Goal: Task Accomplishment & Management: Manage account settings

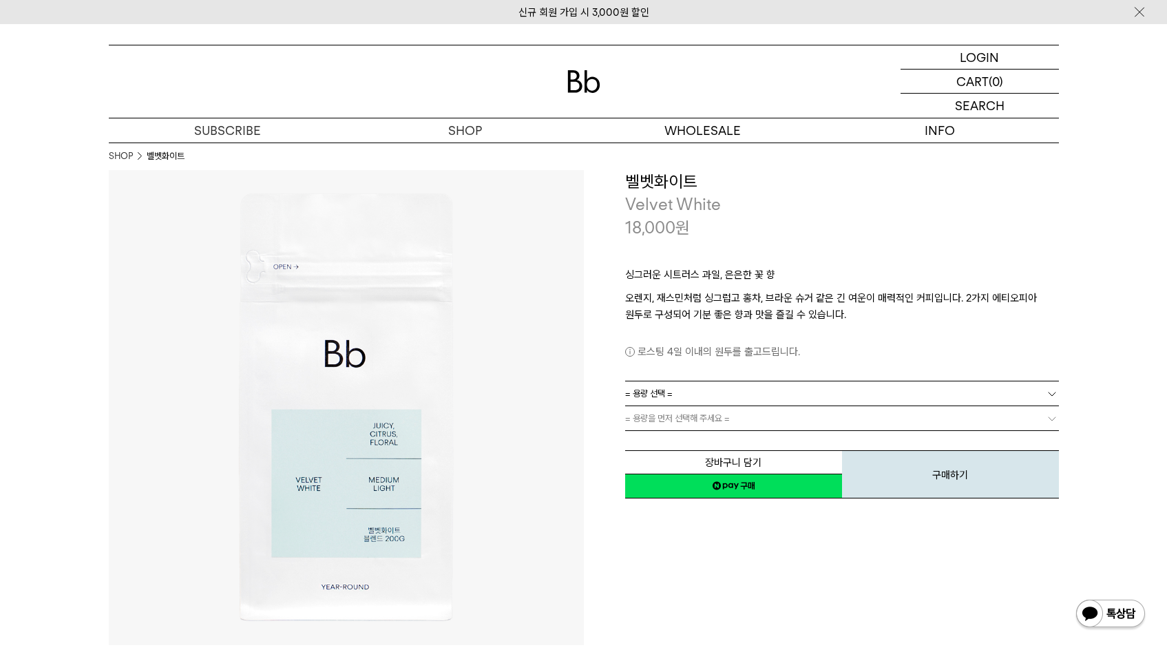
click at [735, 389] on link "= 용량 선택 =" at bounding box center [842, 393] width 434 height 24
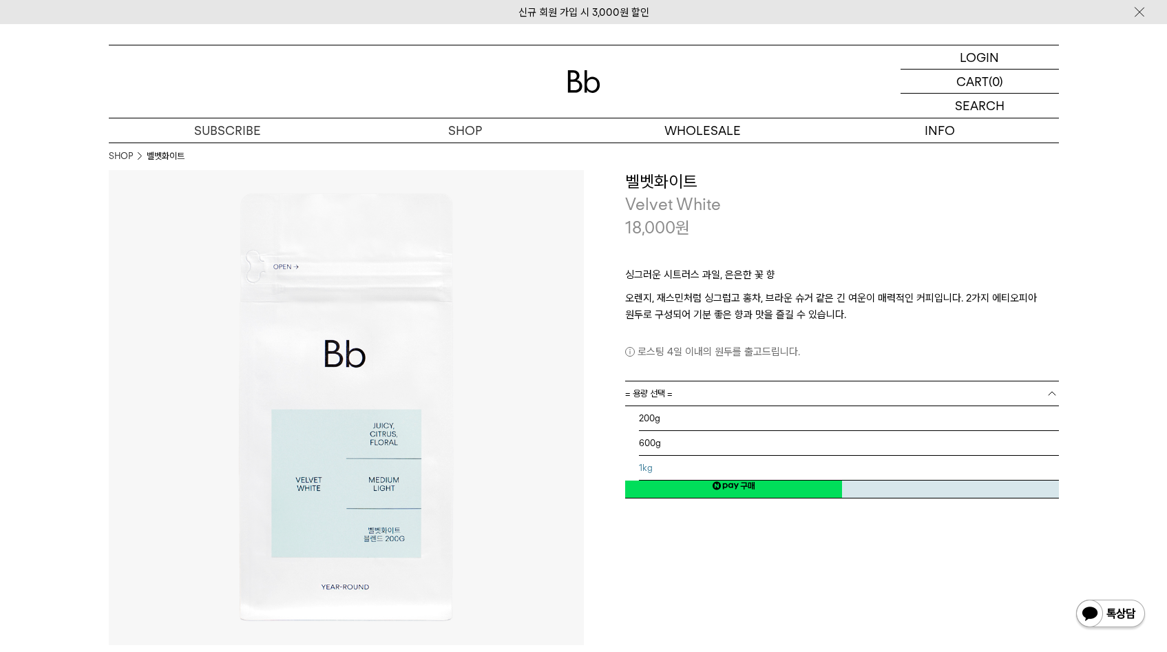
click at [681, 467] on li "1kg" at bounding box center [849, 468] width 420 height 25
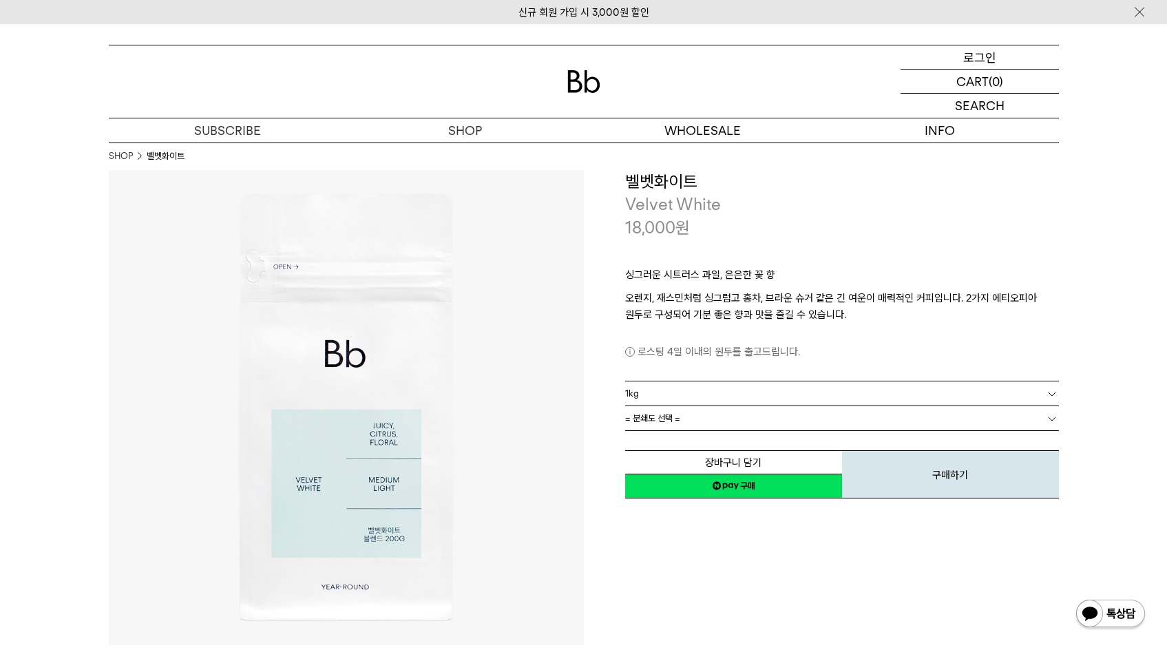
click at [999, 54] on div "LOGIN 로그인" at bounding box center [979, 56] width 158 height 23
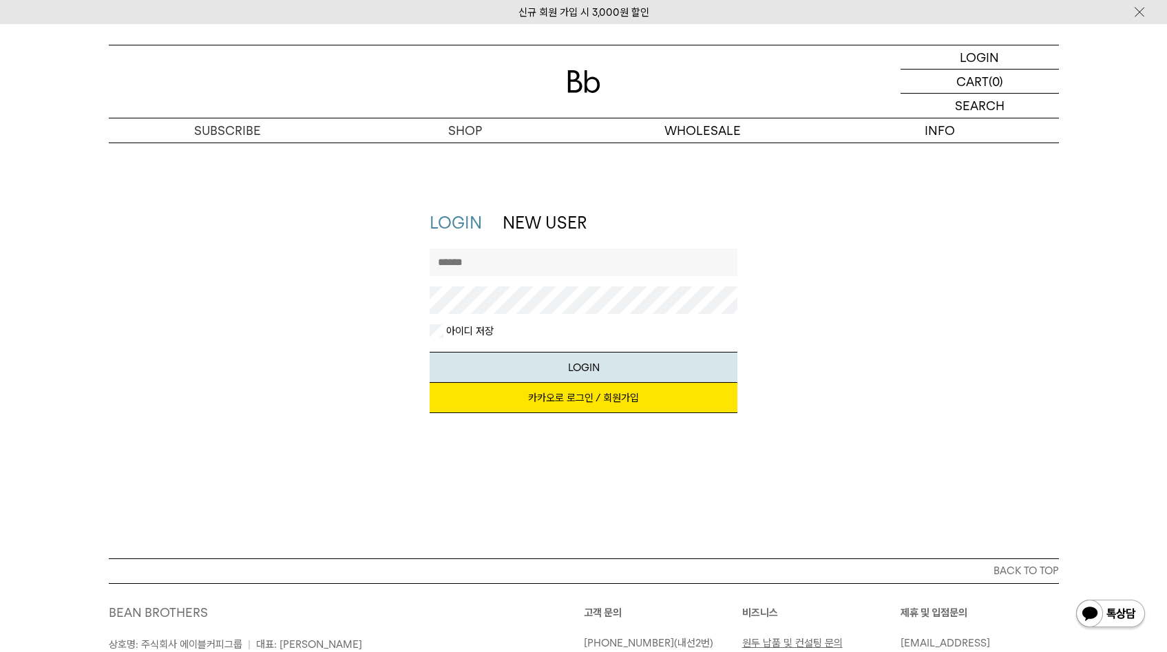
click at [600, 396] on link "카카오로 로그인 / 회원가입" at bounding box center [583, 398] width 308 height 30
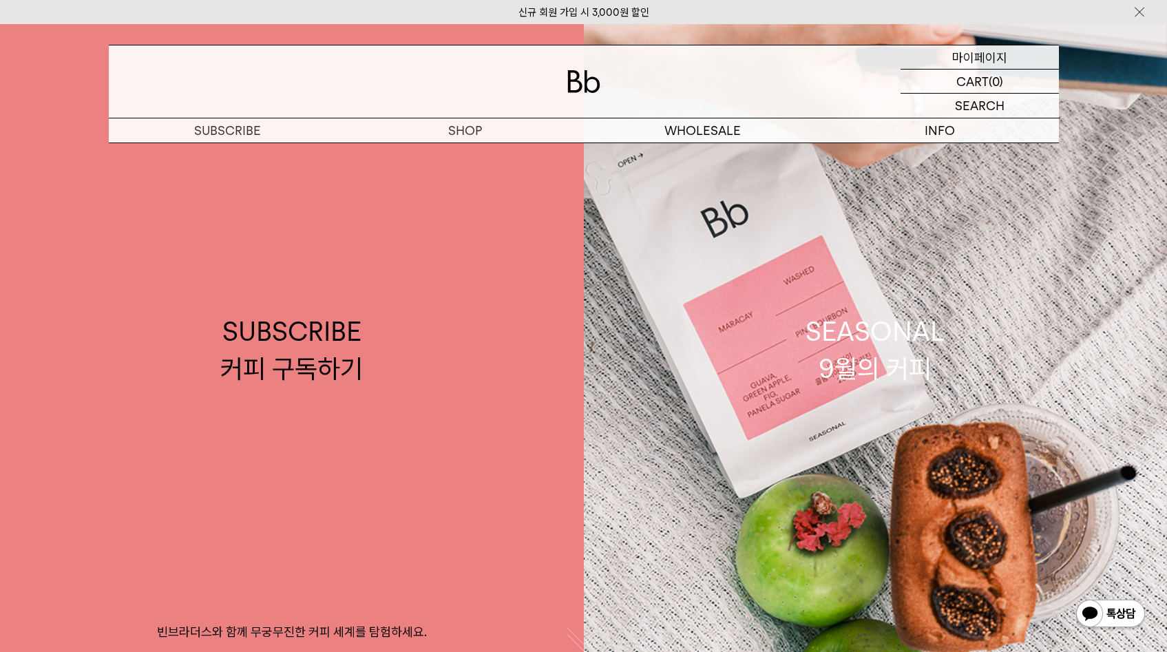
click at [977, 50] on p "마이페이지" at bounding box center [979, 56] width 55 height 23
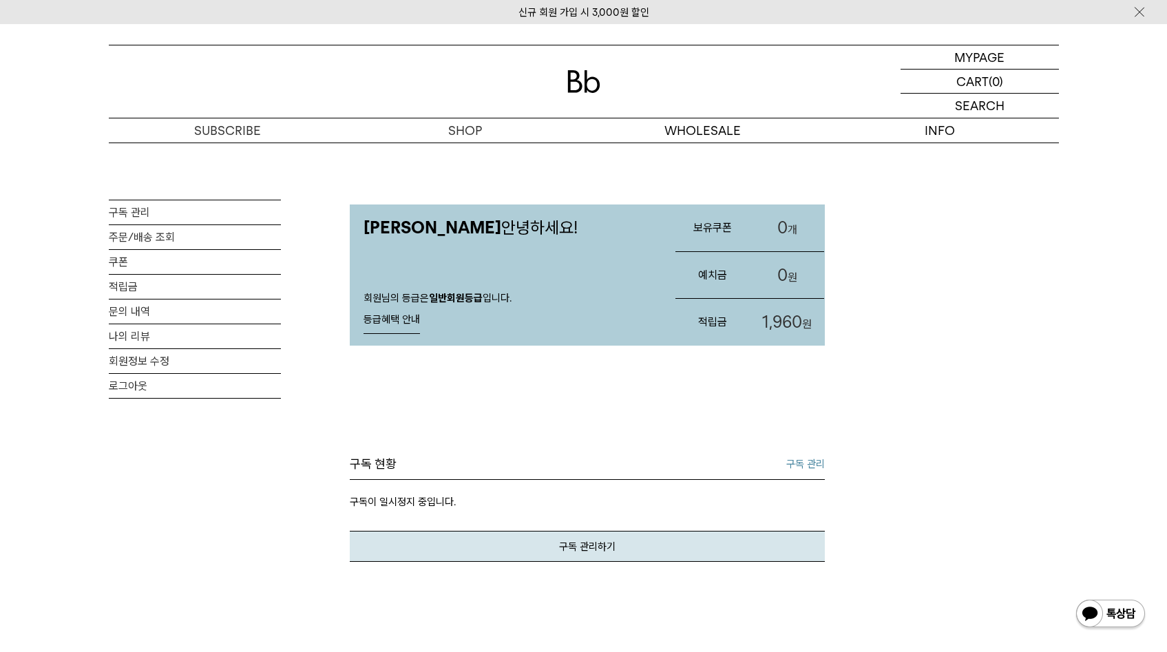
click at [793, 457] on link "구독 관리" at bounding box center [805, 464] width 39 height 17
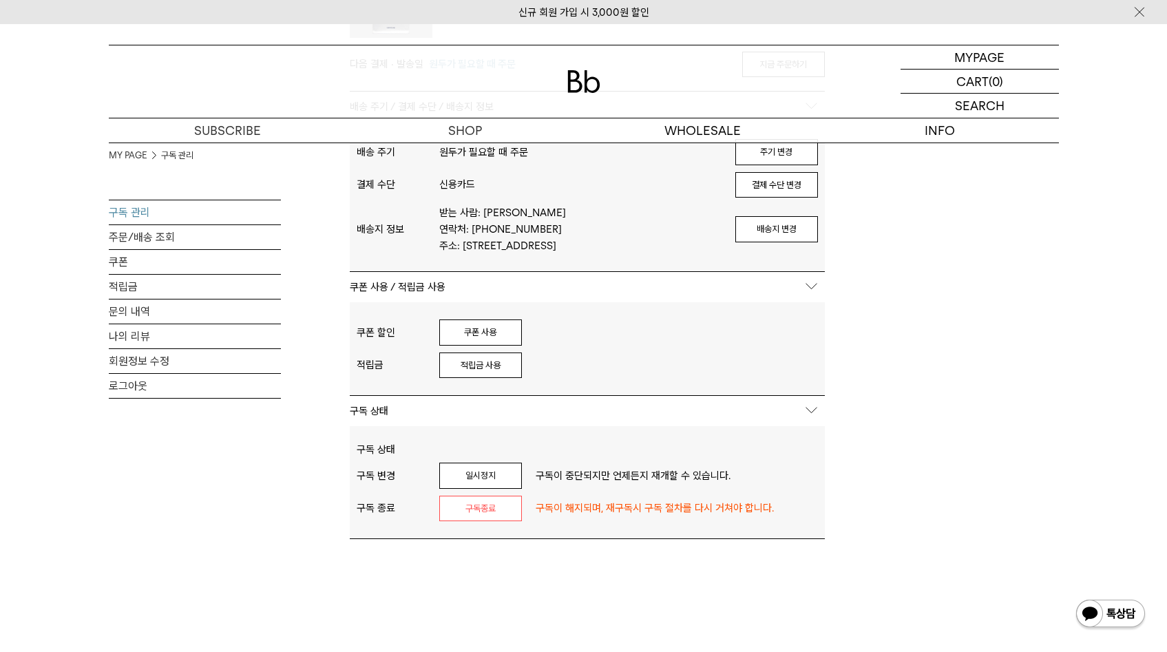
scroll to position [55, 0]
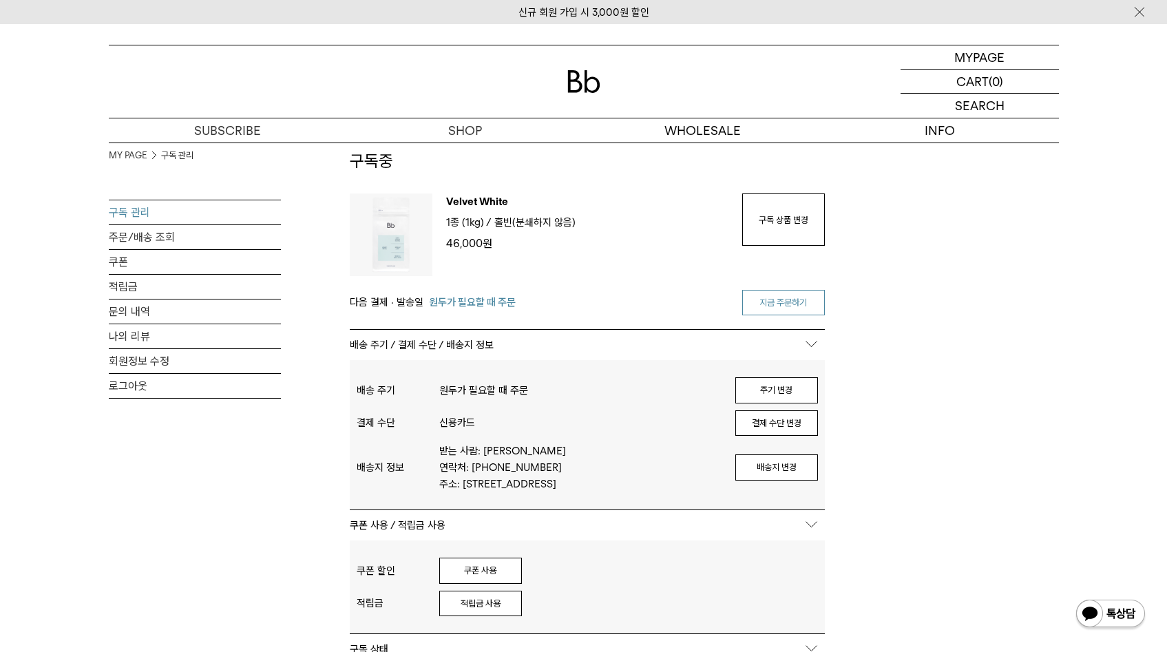
click at [770, 308] on link "지금 주문하기" at bounding box center [783, 303] width 83 height 26
click at [776, 298] on link "지금 주문하기" at bounding box center [783, 303] width 83 height 26
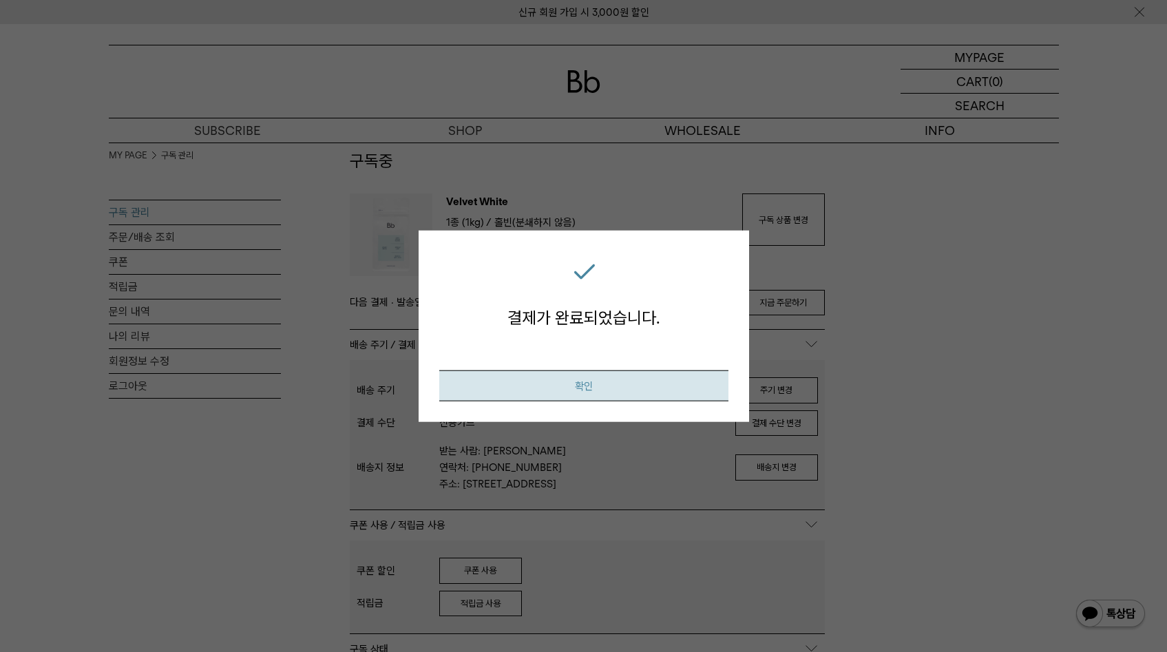
click at [582, 385] on button "확인" at bounding box center [583, 385] width 289 height 31
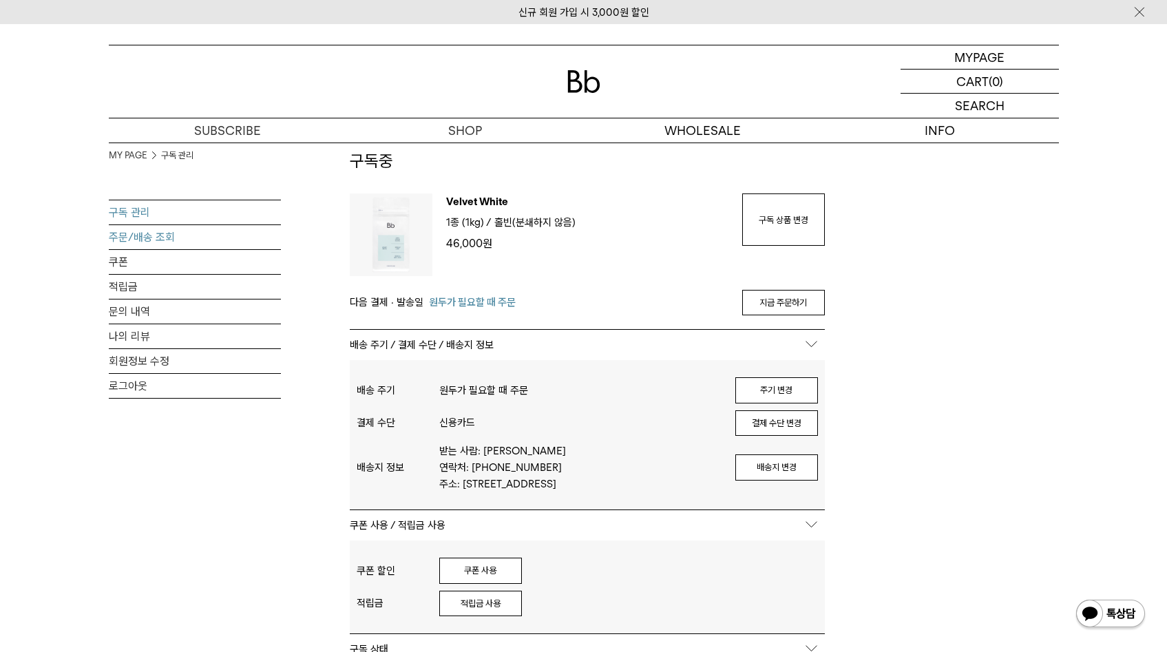
click at [121, 237] on link "주문/배송 조회" at bounding box center [195, 237] width 172 height 24
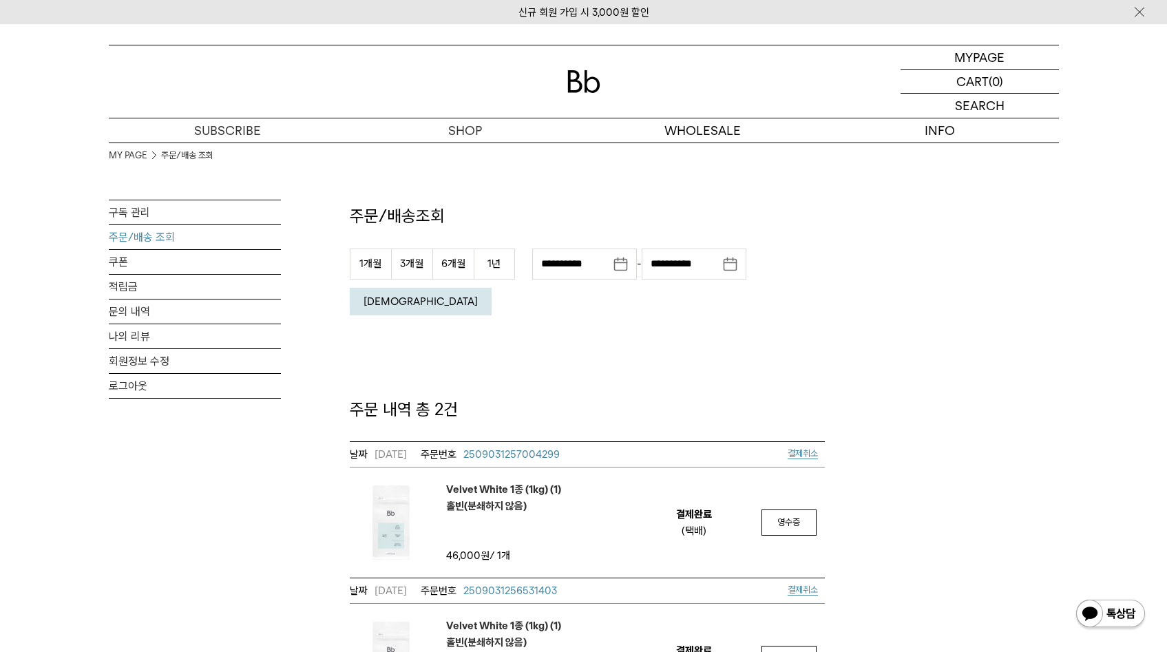
click at [798, 448] on span "결제취소" at bounding box center [802, 453] width 30 height 10
click at [127, 235] on link "주문/배송 조회" at bounding box center [195, 237] width 172 height 24
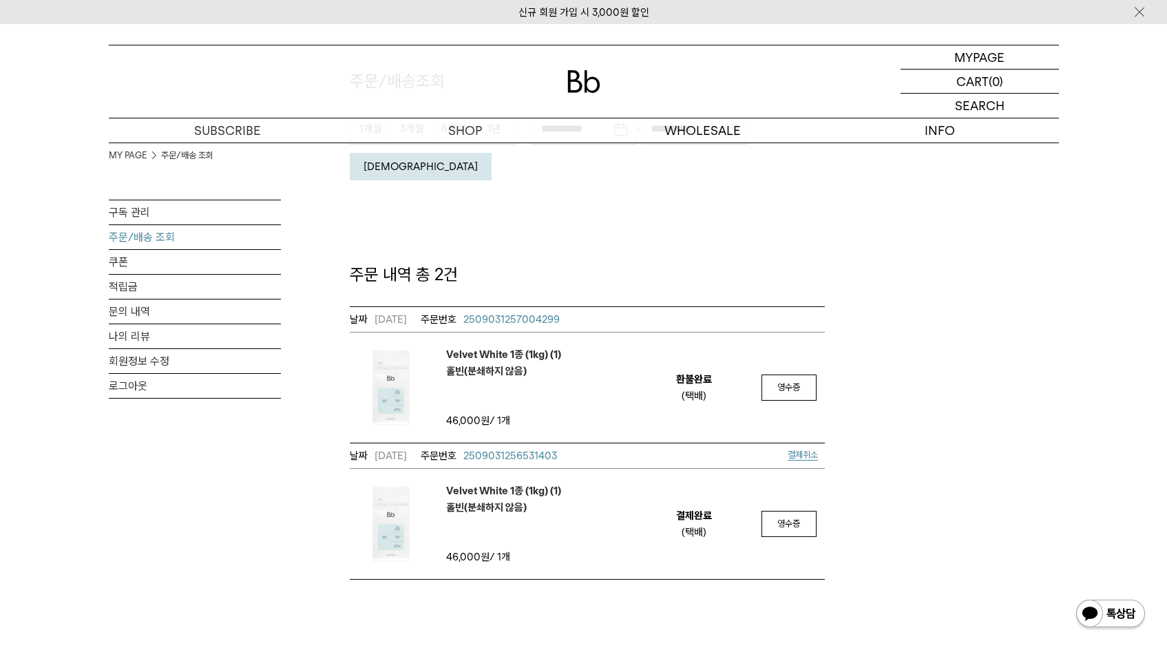
scroll to position [64, 0]
